Goal: Task Accomplishment & Management: Use online tool/utility

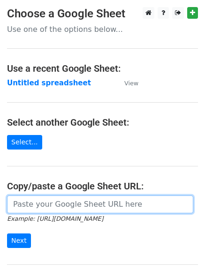
click at [35, 204] on input "url" at bounding box center [100, 204] width 186 height 18
click at [33, 206] on input "url" at bounding box center [100, 204] width 186 height 18
paste input "[URL][DOMAIN_NAME]"
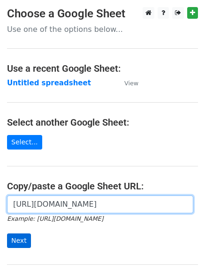
type input "[URL][DOMAIN_NAME]"
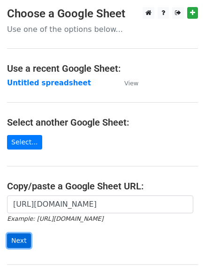
scroll to position [0, 0]
click at [19, 241] on input "Next" at bounding box center [19, 240] width 24 height 15
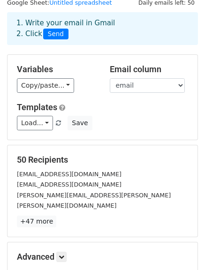
scroll to position [131, 0]
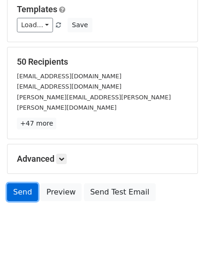
click at [22, 183] on link "Send" at bounding box center [22, 192] width 31 height 18
